Goal: Task Accomplishment & Management: Complete application form

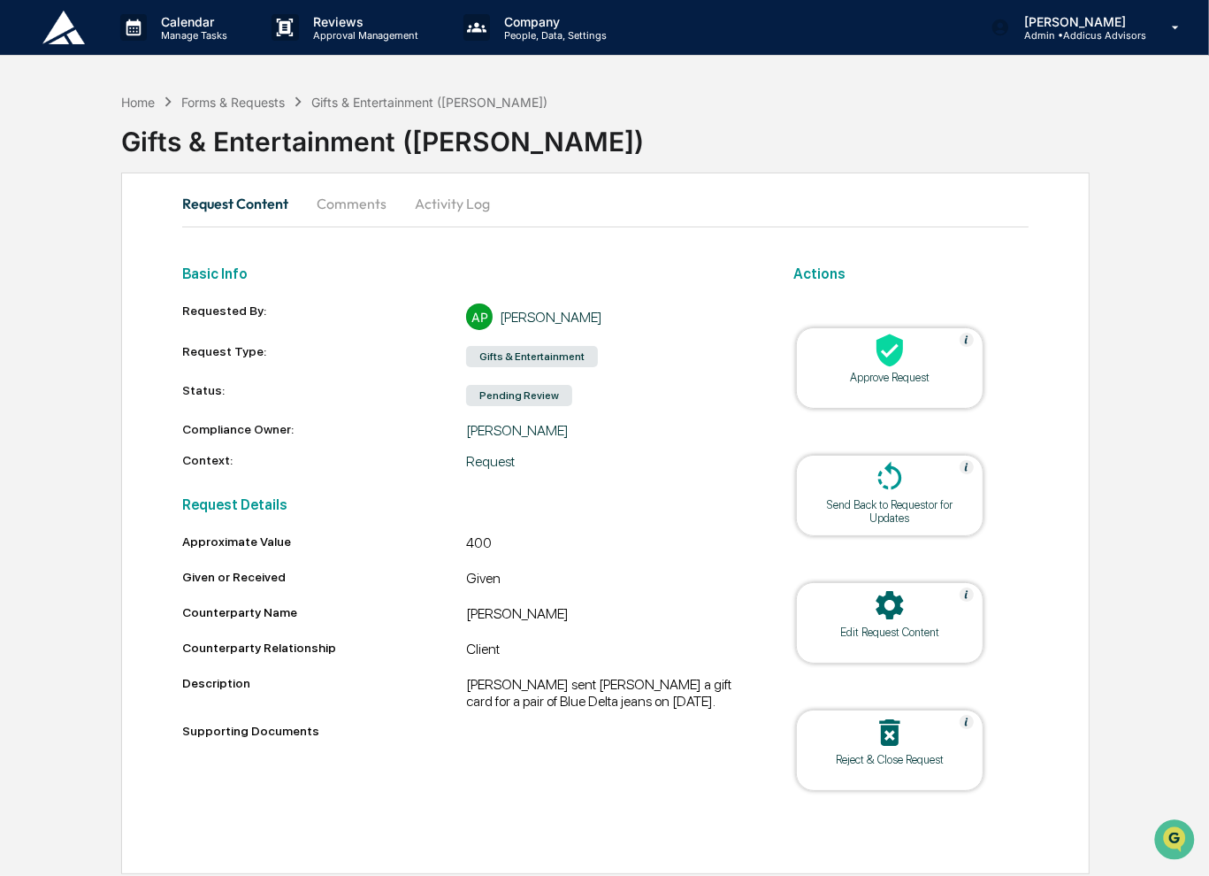
click at [861, 364] on div at bounding box center [889, 352] width 177 height 38
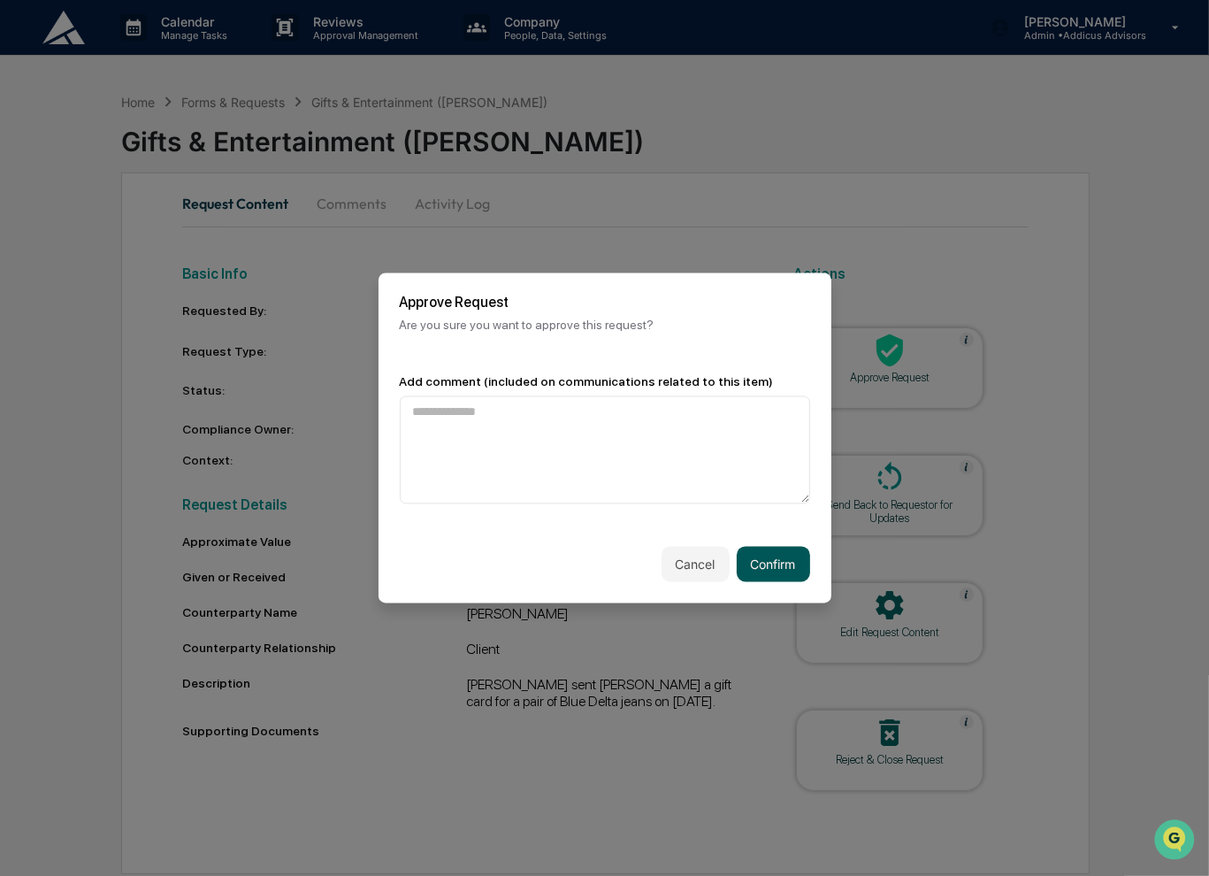
click at [782, 570] on button "Confirm" at bounding box center [773, 564] width 73 height 35
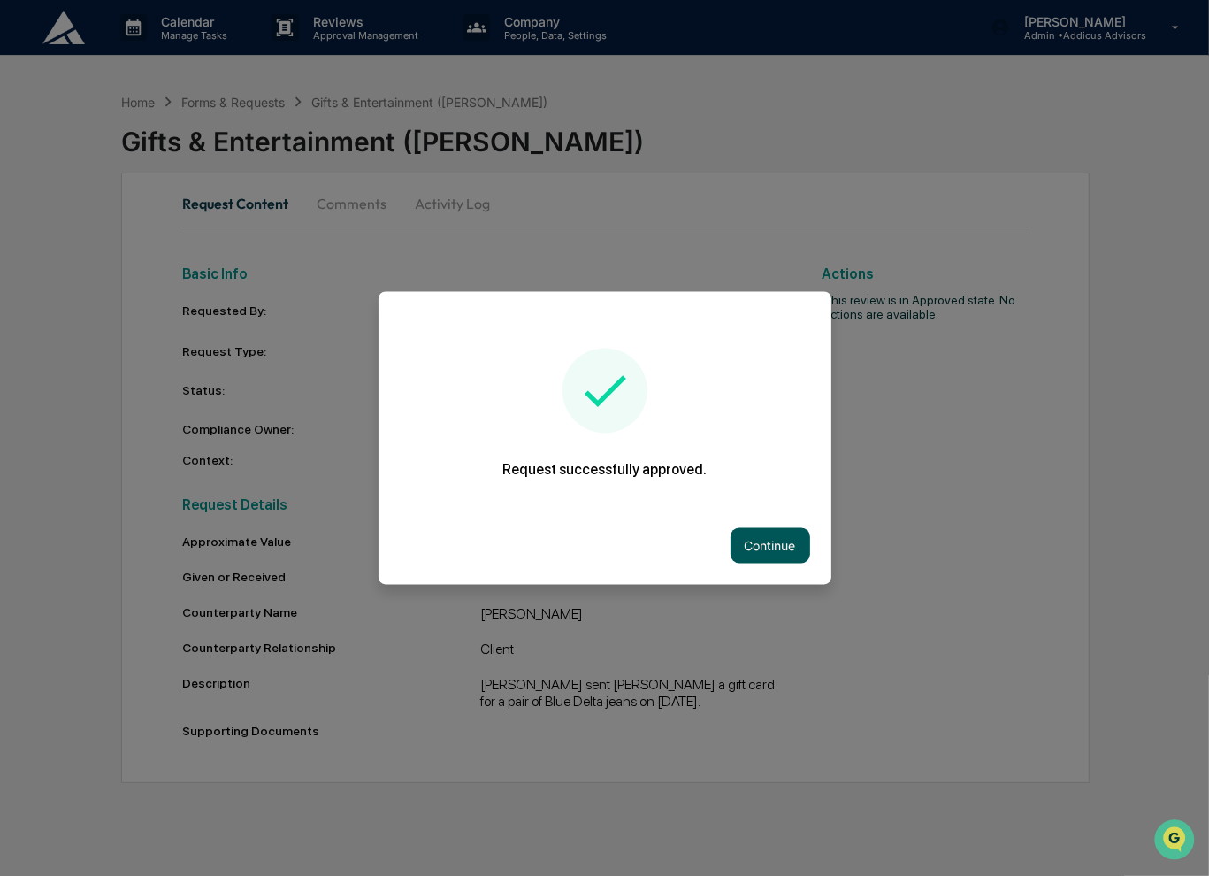
click at [755, 545] on button "Continue" at bounding box center [771, 545] width 80 height 35
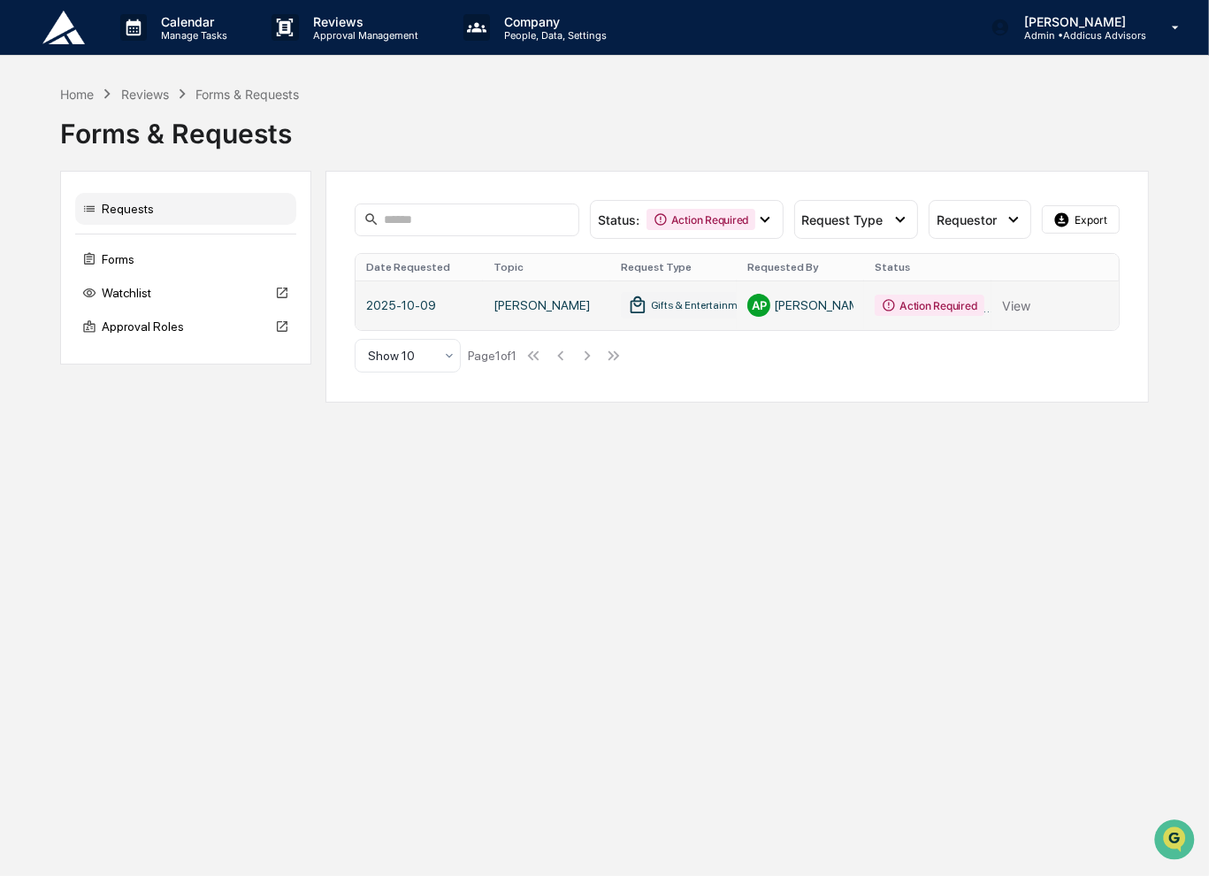
click at [548, 306] on link at bounding box center [737, 305] width 762 height 50
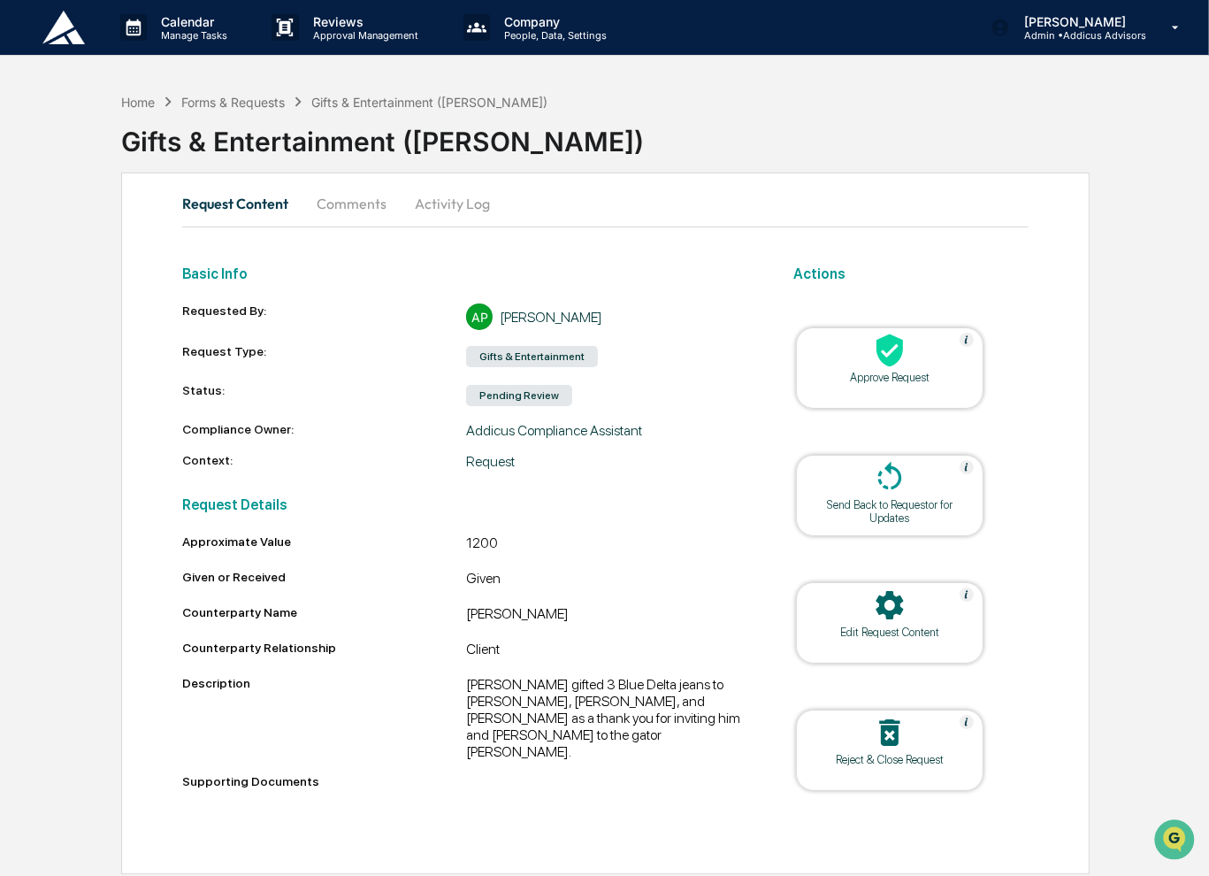
click at [886, 362] on icon at bounding box center [890, 350] width 27 height 33
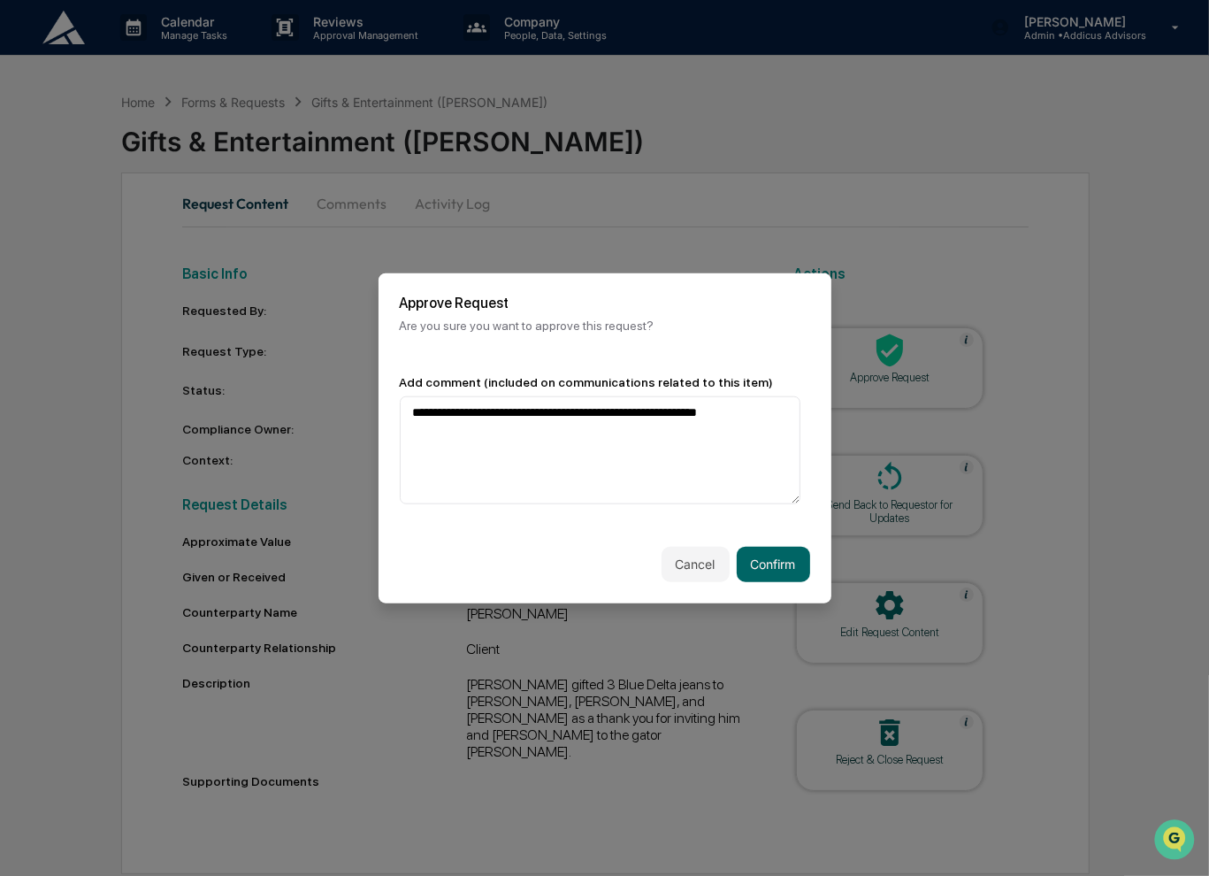
type textarea "**********"
click at [750, 575] on button "Confirm" at bounding box center [773, 563] width 73 height 35
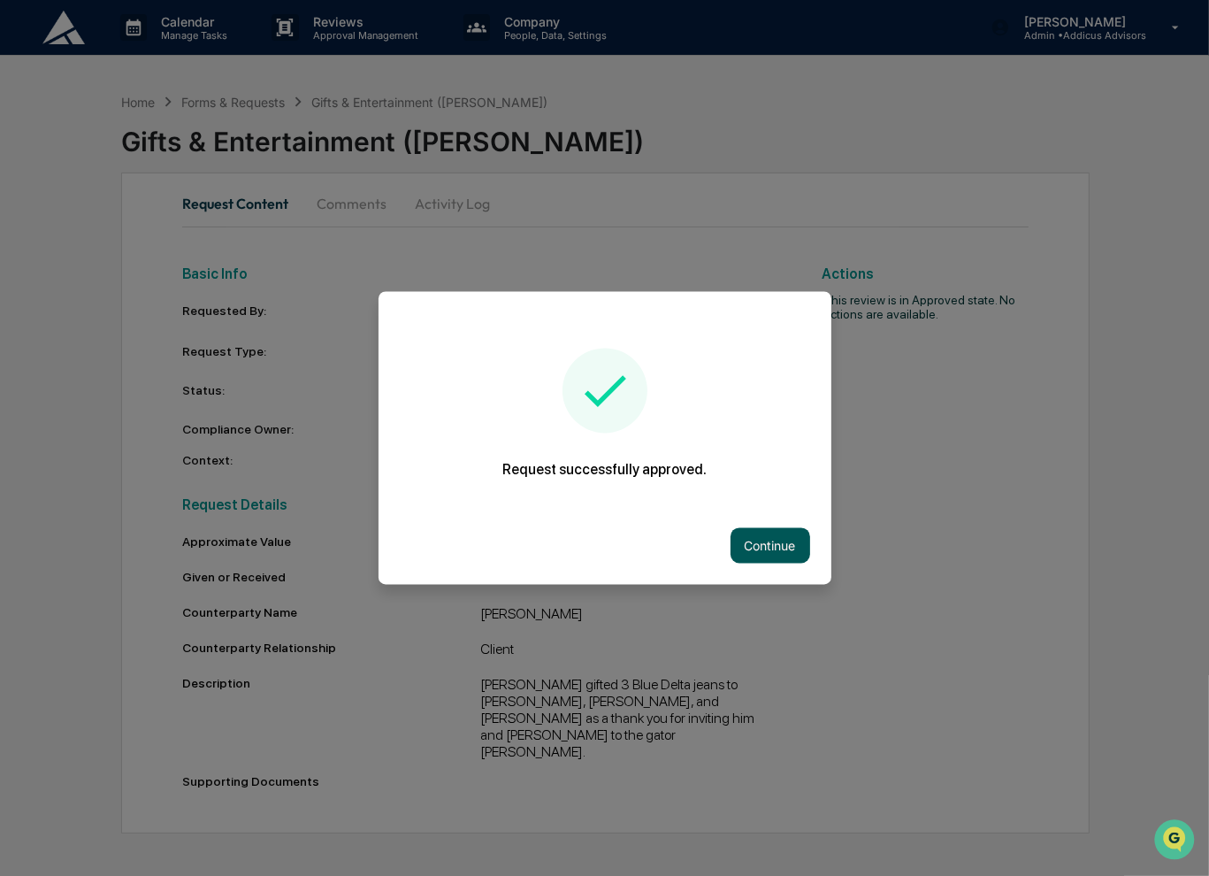
click at [749, 556] on button "Continue" at bounding box center [771, 545] width 80 height 35
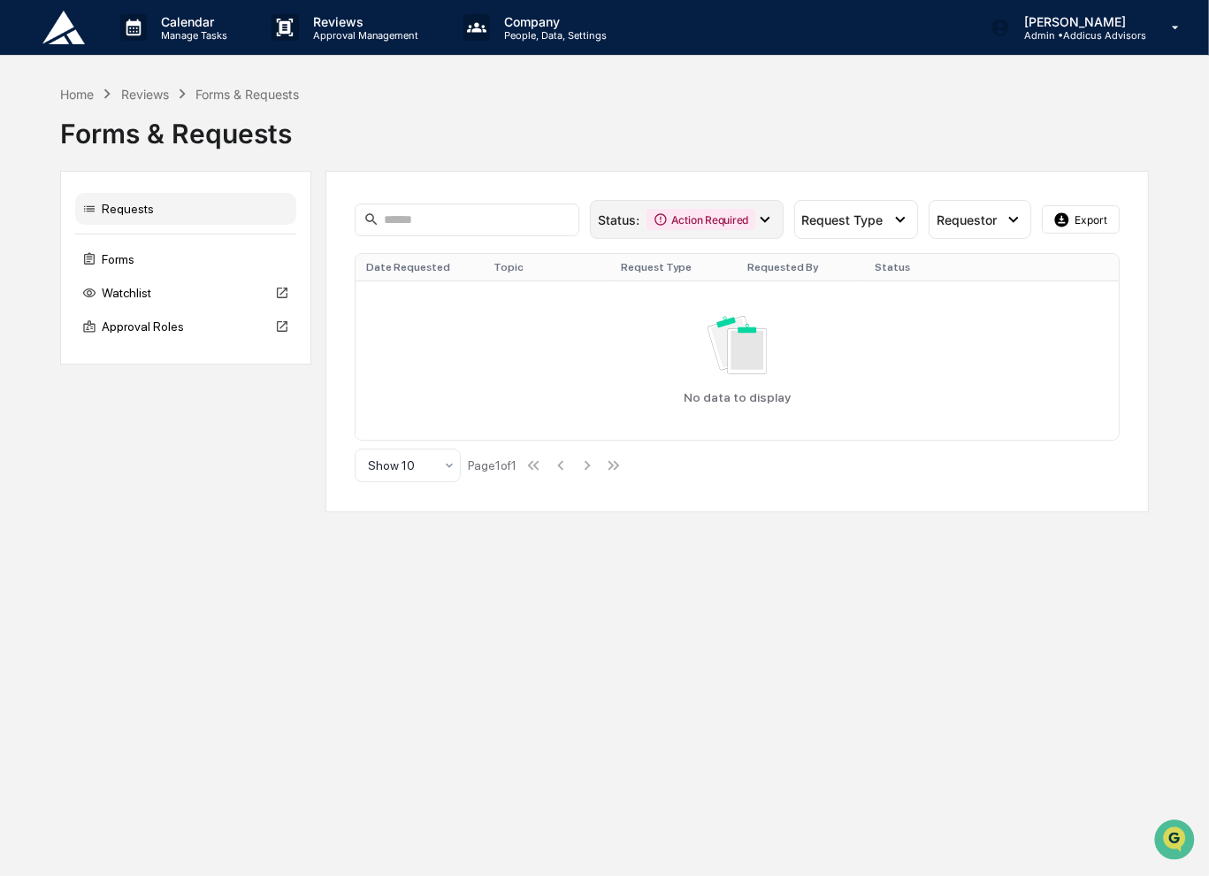
click at [760, 213] on icon at bounding box center [764, 219] width 19 height 19
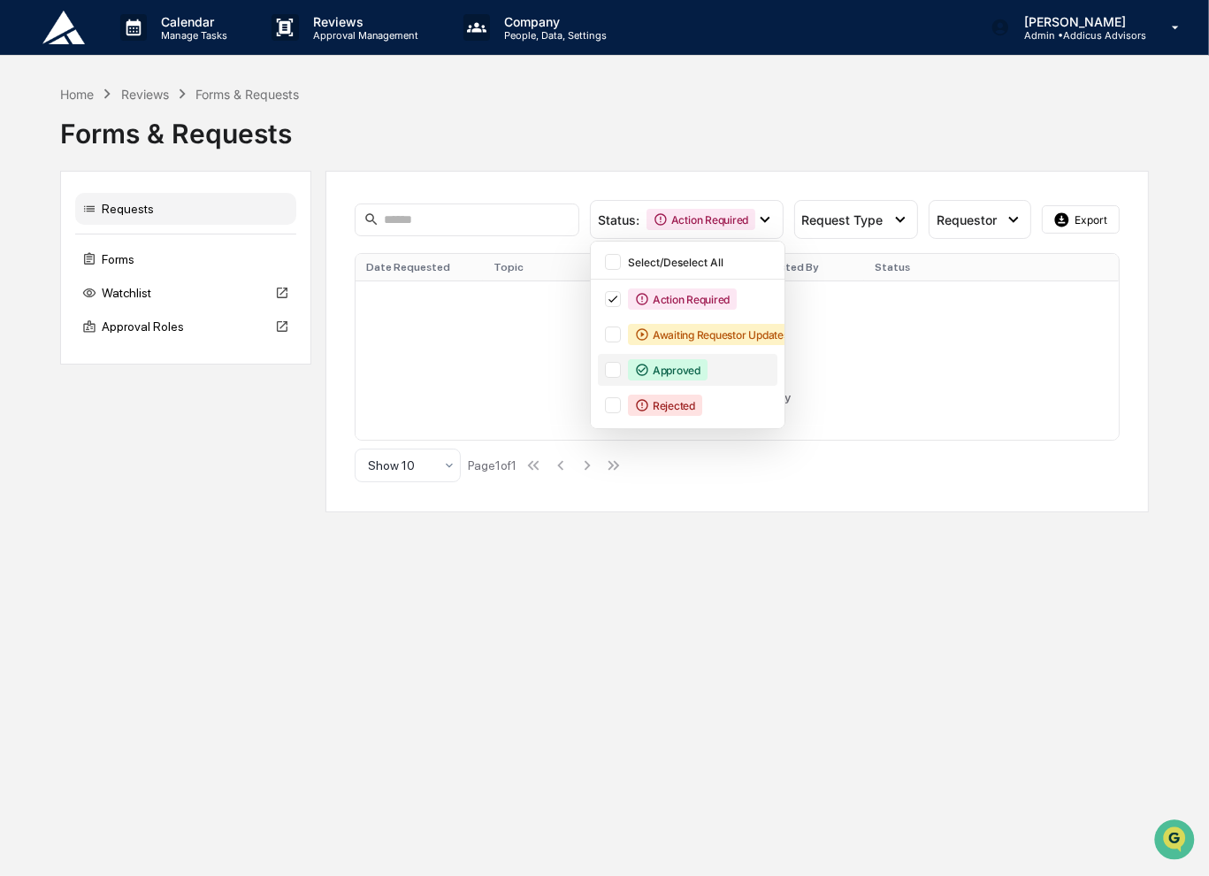
click at [701, 367] on div "Approved" at bounding box center [668, 369] width 80 height 21
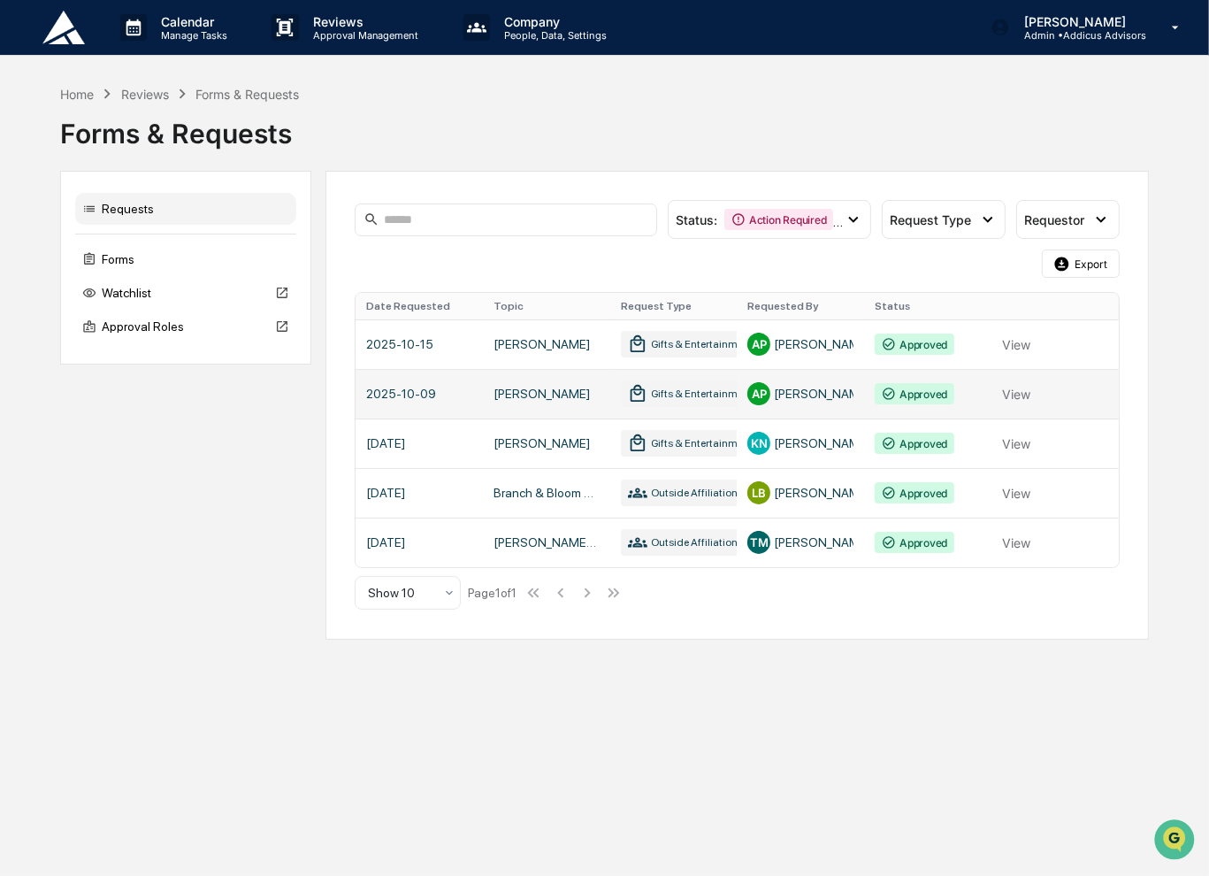
click at [532, 404] on link at bounding box center [737, 394] width 762 height 50
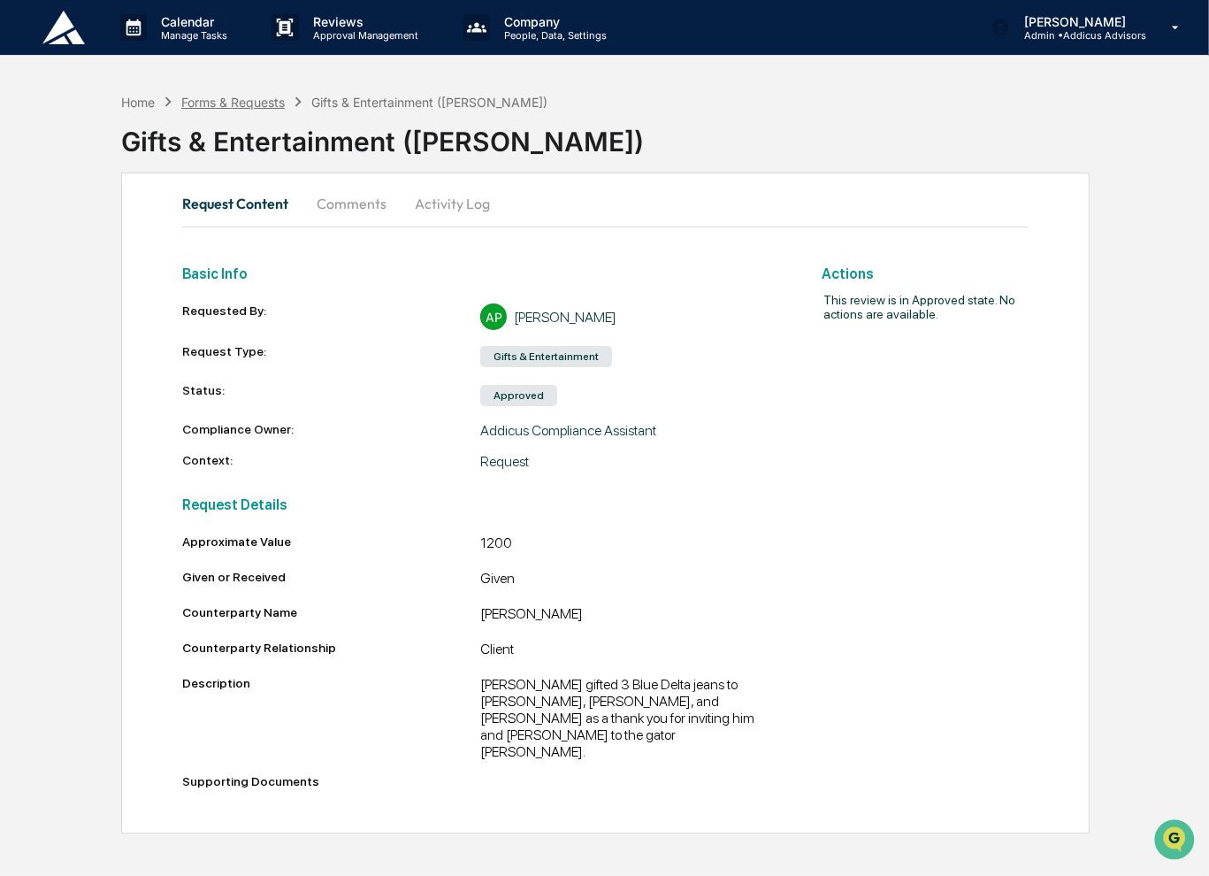
click at [269, 96] on div "Forms & Requests" at bounding box center [232, 102] width 103 height 15
